Goal: Transaction & Acquisition: Purchase product/service

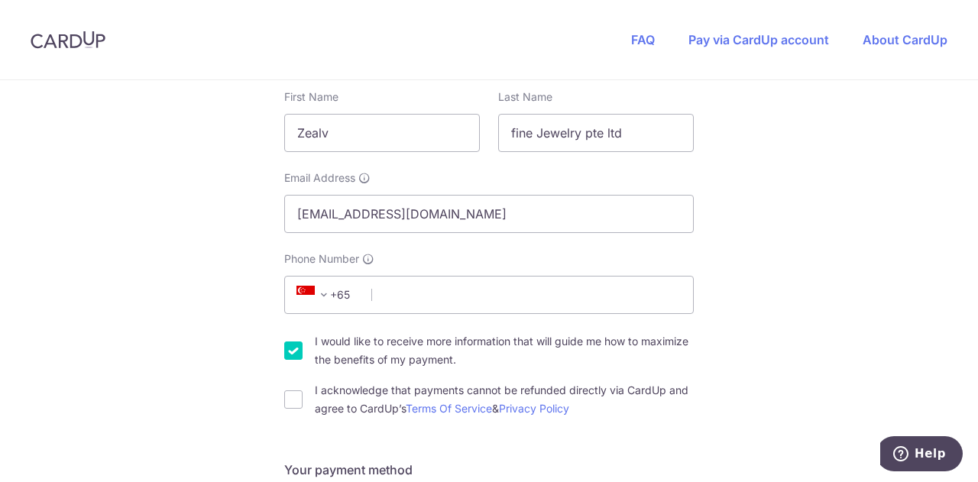
scroll to position [306, 0]
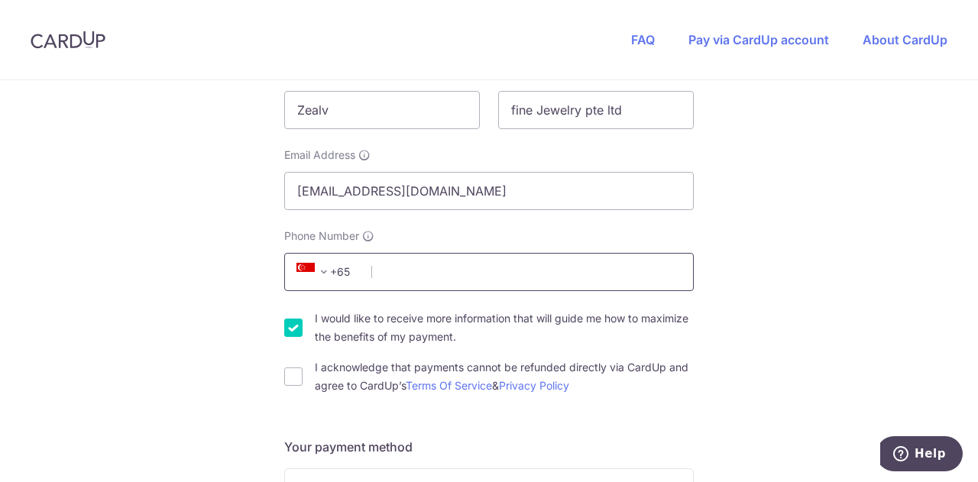
click at [579, 260] on input "Phone Number" at bounding box center [489, 272] width 410 height 38
type input "98580815"
click at [297, 380] on input "I acknowledge that payments cannot be refunded directly via CardUp and agree to…" at bounding box center [293, 377] width 18 height 18
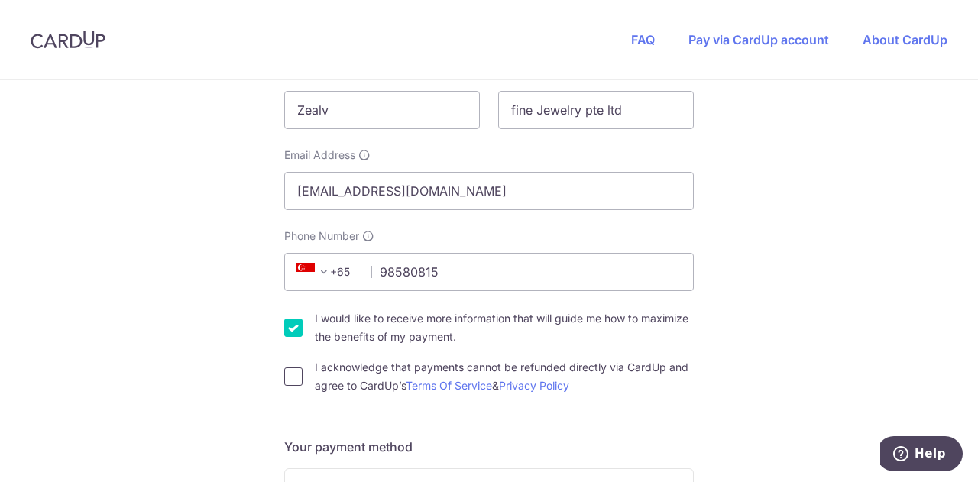
checkbox input "true"
click at [291, 330] on input "I would like to receive more information that will guide me how to maximize the…" at bounding box center [293, 328] width 18 height 18
checkbox input "false"
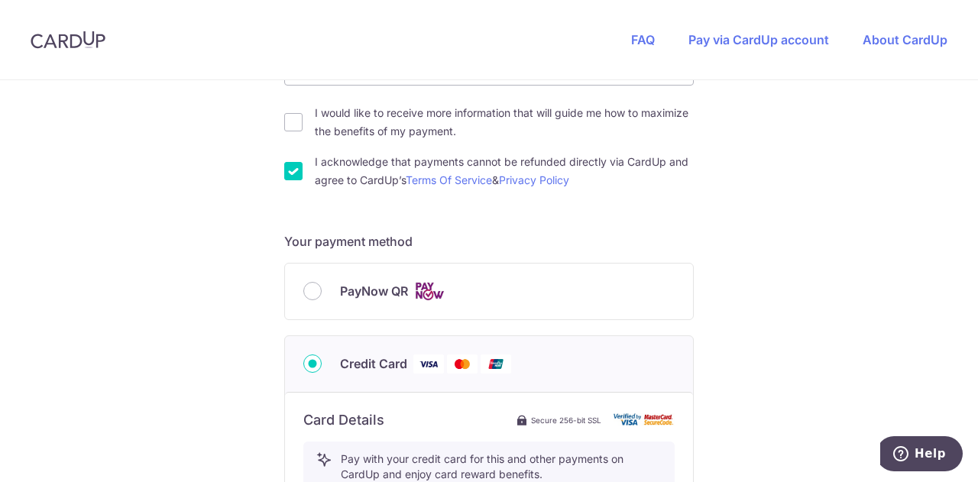
scroll to position [535, 0]
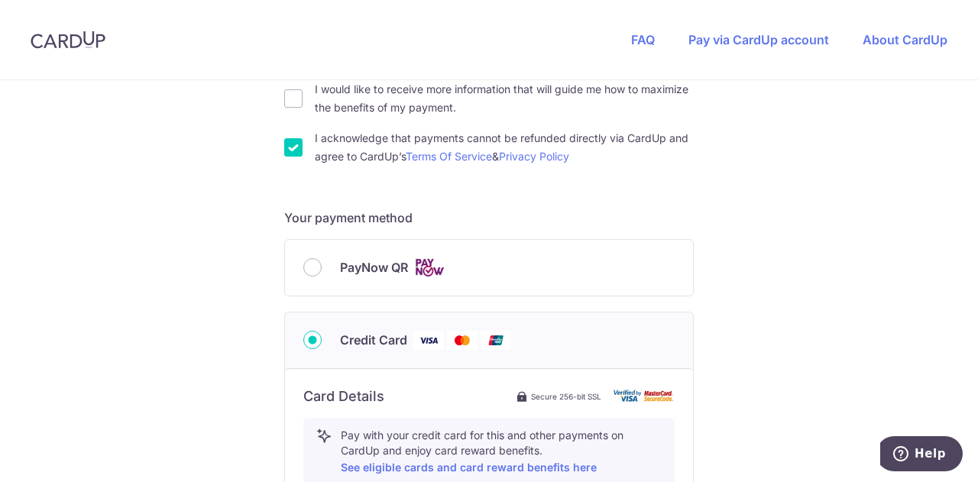
click at [346, 277] on div "PayNow QR" at bounding box center [489, 268] width 408 height 56
click at [318, 268] on div "PayNow QR" at bounding box center [488, 267] width 371 height 19
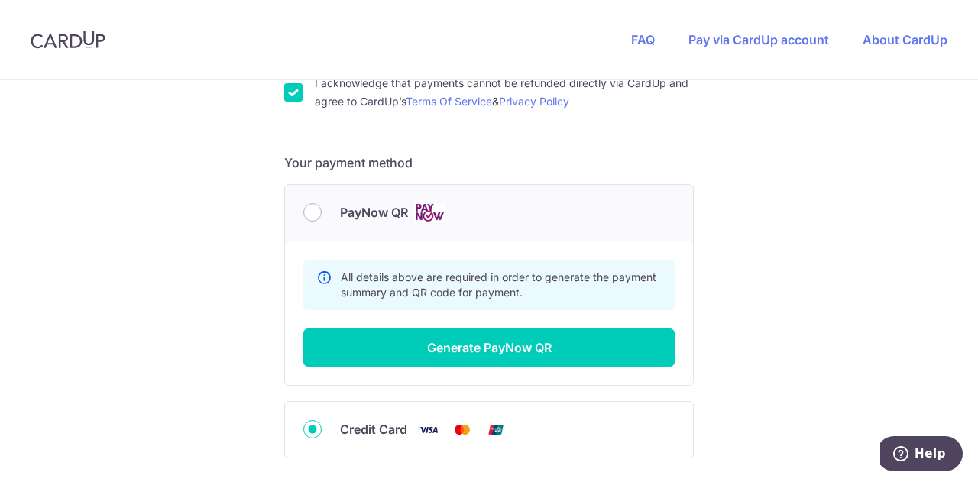
scroll to position [611, 0]
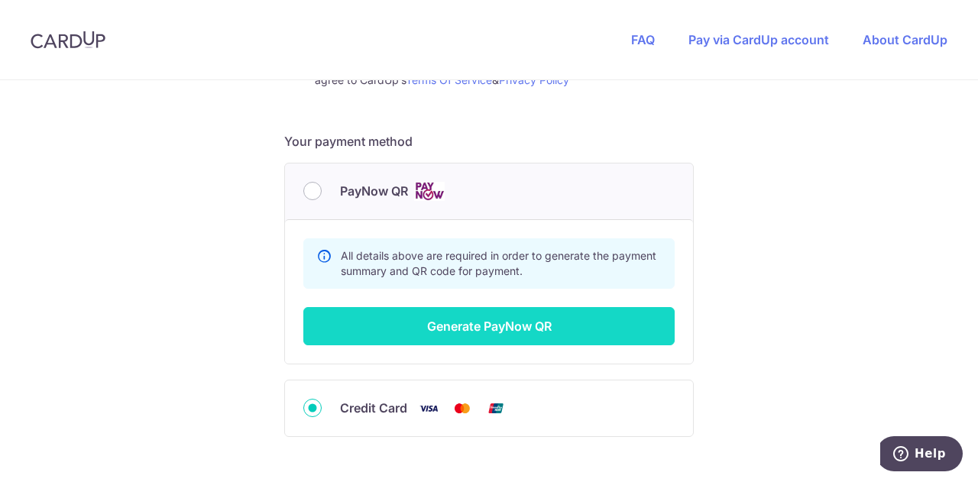
click at [418, 333] on button "Generate PayNow QR" at bounding box center [488, 326] width 371 height 38
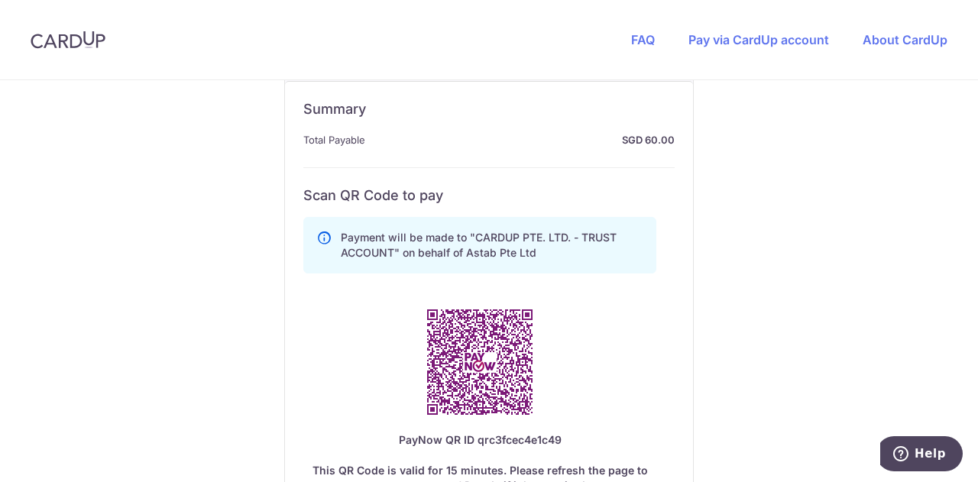
scroll to position [841, 0]
